Goal: Task Accomplishment & Management: Use online tool/utility

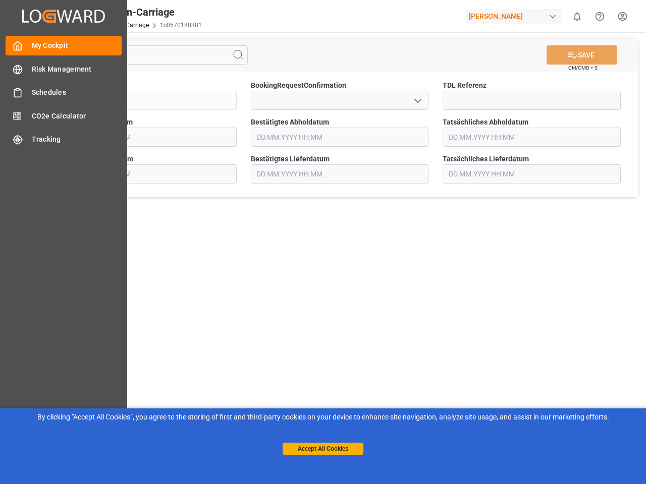
type input "[DATE] 00:00"
click at [323, 242] on main "SAVE Ctrl/CMD + S Sendung QKA25-010663 BookingRequestConfirmation TDL Referenz …" at bounding box center [339, 255] width 608 height 447
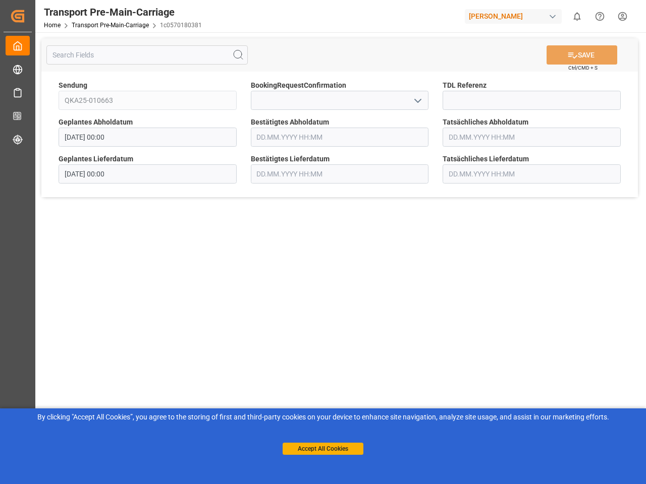
click at [32, 16] on div "Created by potrace 1.15, written by [PERSON_NAME] [DATE]-[DATE] Created by potr…" at bounding box center [18, 16] width 28 height 32
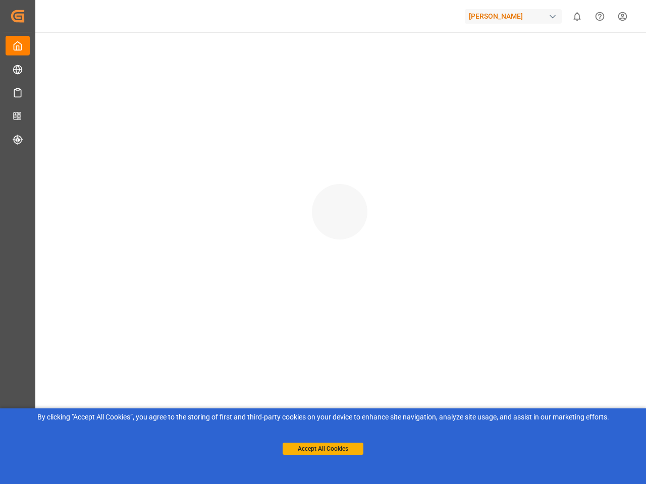
click at [515, 16] on div "[PERSON_NAME]" at bounding box center [513, 16] width 97 height 15
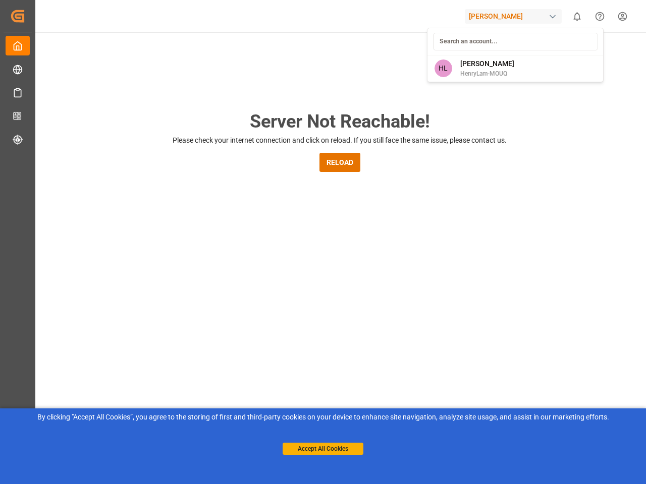
click at [577, 16] on html "Created by potrace 1.15, written by [PERSON_NAME] [DATE]-[DATE] Created by potr…" at bounding box center [323, 242] width 646 height 484
click at [599, 16] on icon "Help Center" at bounding box center [599, 16] width 11 height 11
click at [238, 55] on div "Server Not Reachable! Please check your internet connection and click on reload…" at bounding box center [339, 386] width 613 height 708
click at [582, 55] on div "Server Not Reachable! Please check your internet connection and click on reload…" at bounding box center [339, 386] width 613 height 708
click at [417, 100] on div "Server Not Reachable! Please check your internet connection and click on reload…" at bounding box center [339, 386] width 613 height 708
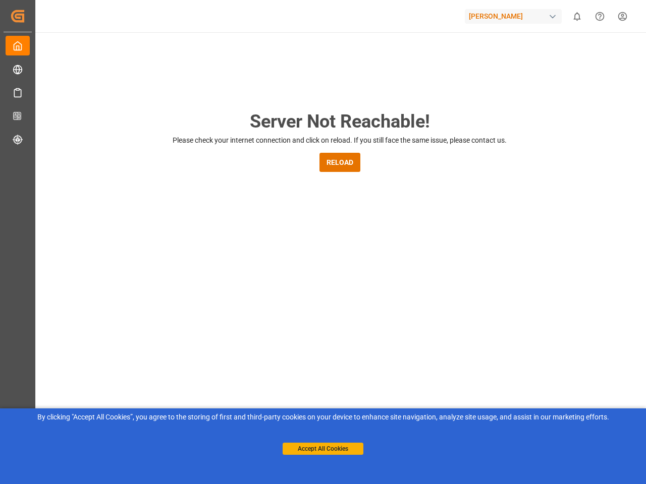
click at [323, 449] on button "Accept All Cookies" at bounding box center [323, 449] width 81 height 12
